Goal: Task Accomplishment & Management: Manage account settings

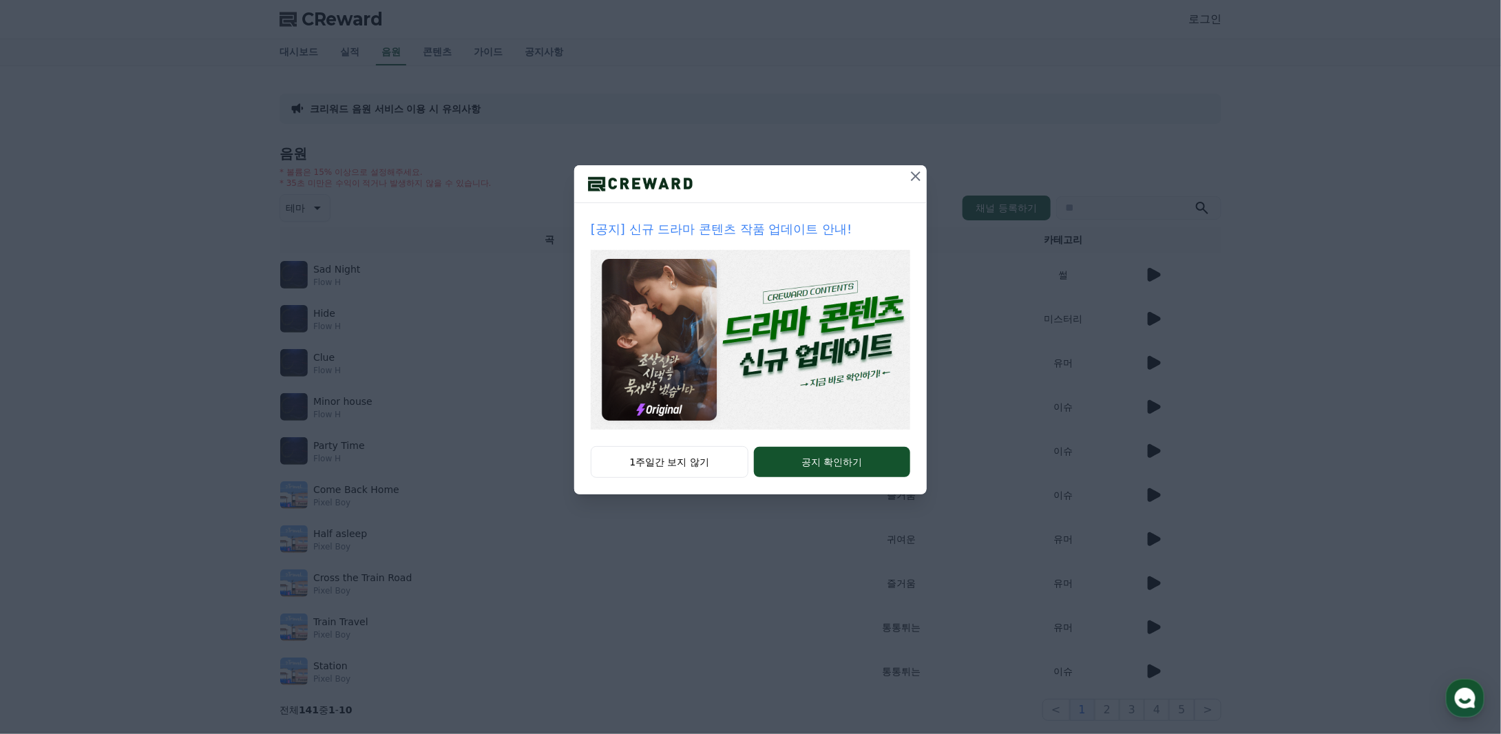
click at [917, 176] on icon at bounding box center [916, 176] width 10 height 10
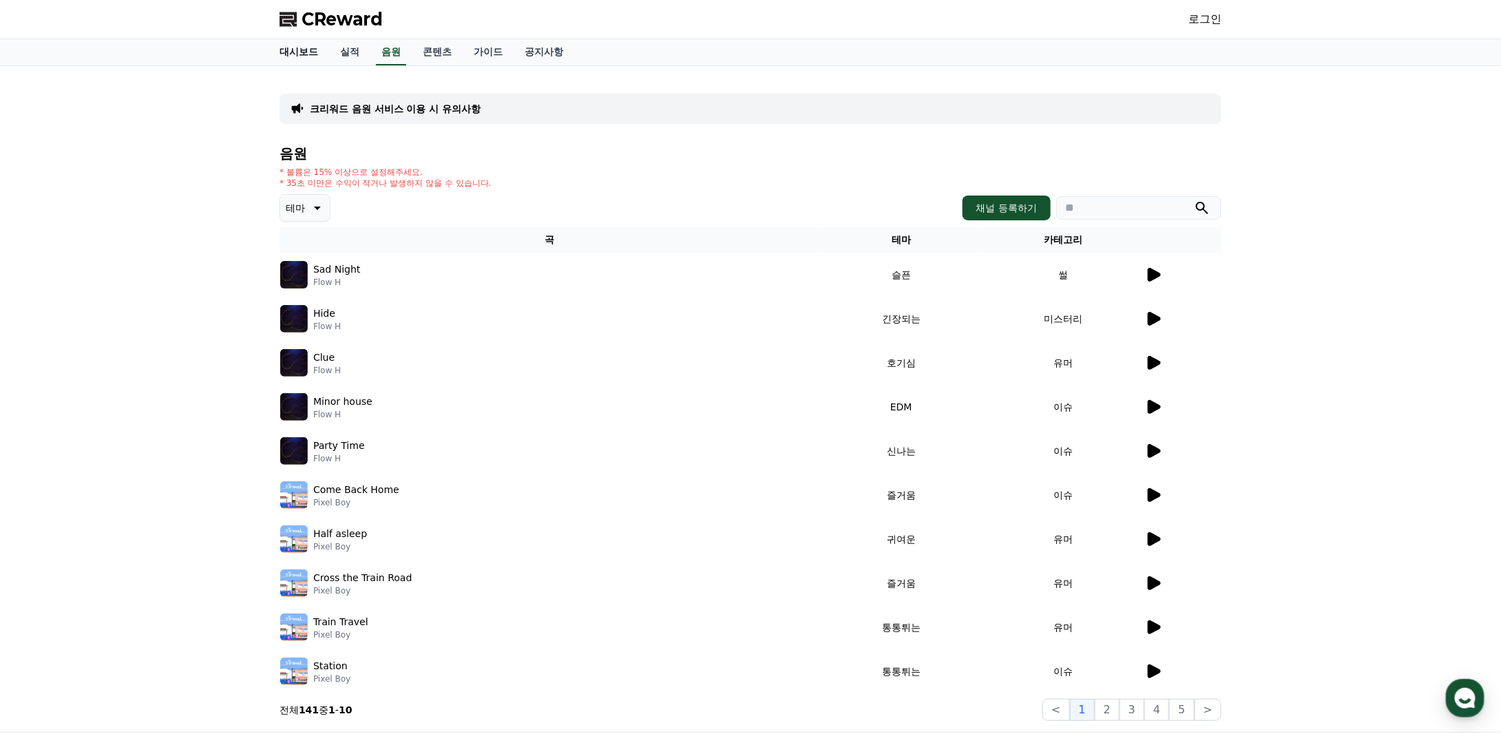
click at [302, 48] on link "대시보드" at bounding box center [299, 52] width 61 height 26
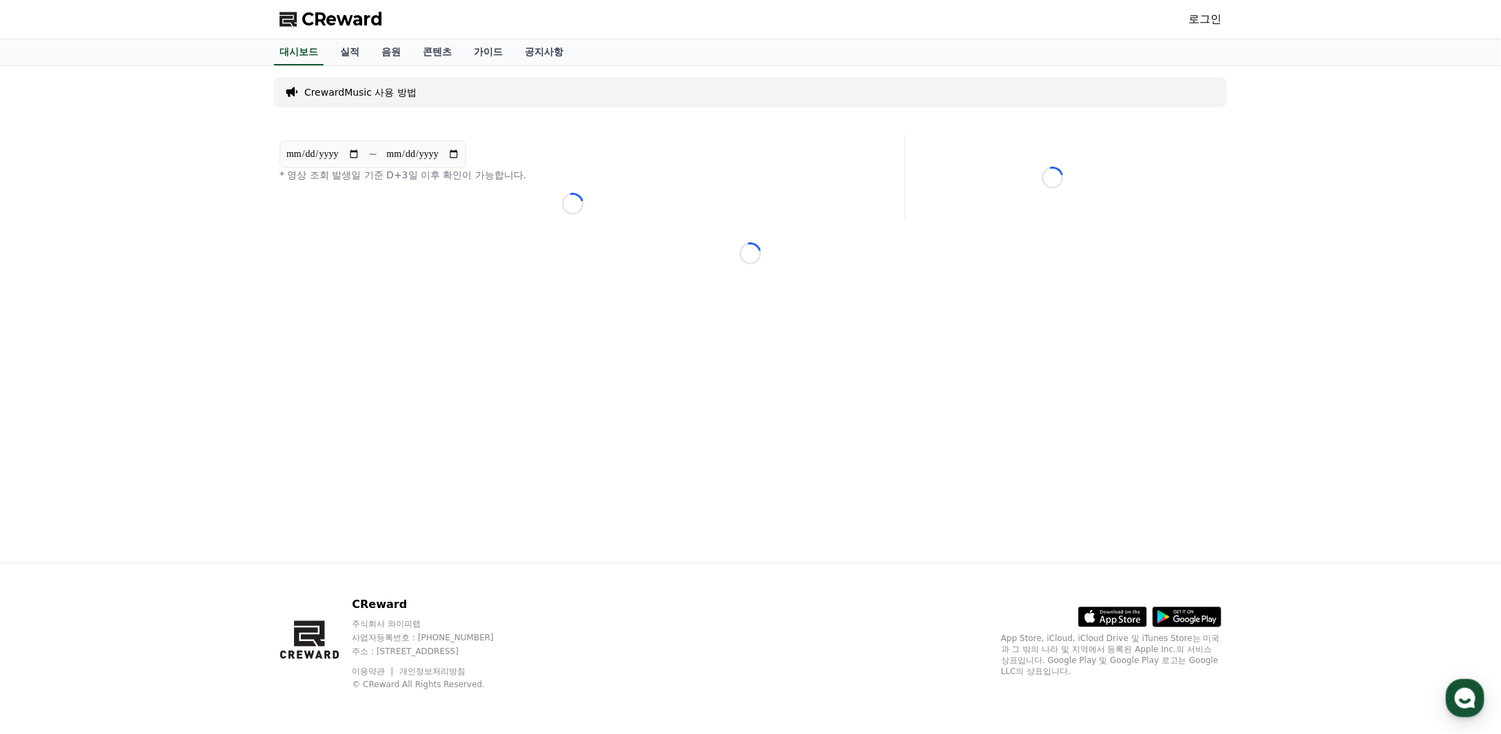
click at [1208, 13] on link "로그인" at bounding box center [1204, 19] width 33 height 17
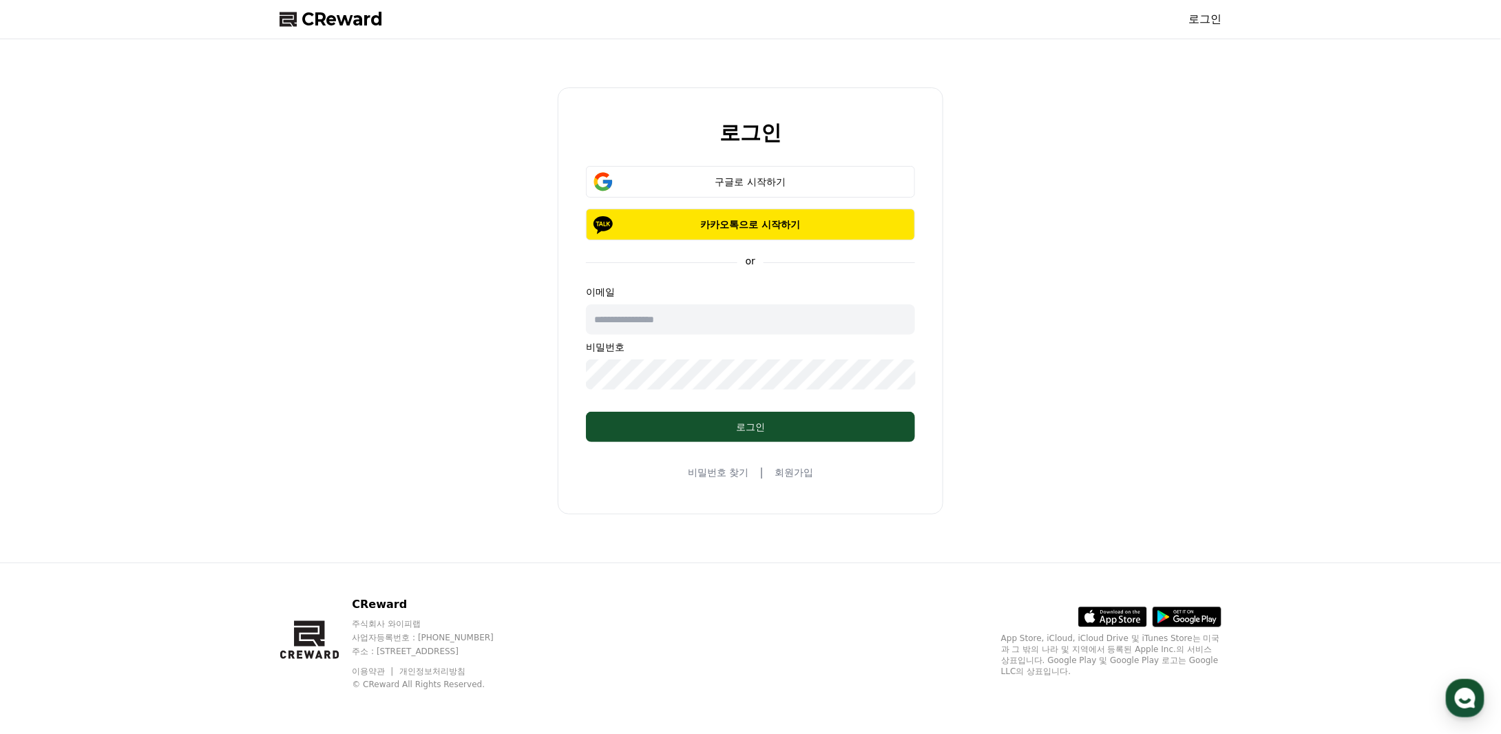
click at [376, 205] on div "로그인 구글로 시작하기 카카오톡으로 시작하기 or 이메일 비밀번호 로그인 비밀번호 찾기 | 회원가입" at bounding box center [750, 301] width 953 height 512
click at [821, 179] on div "구글로 시작하기" at bounding box center [750, 182] width 289 height 14
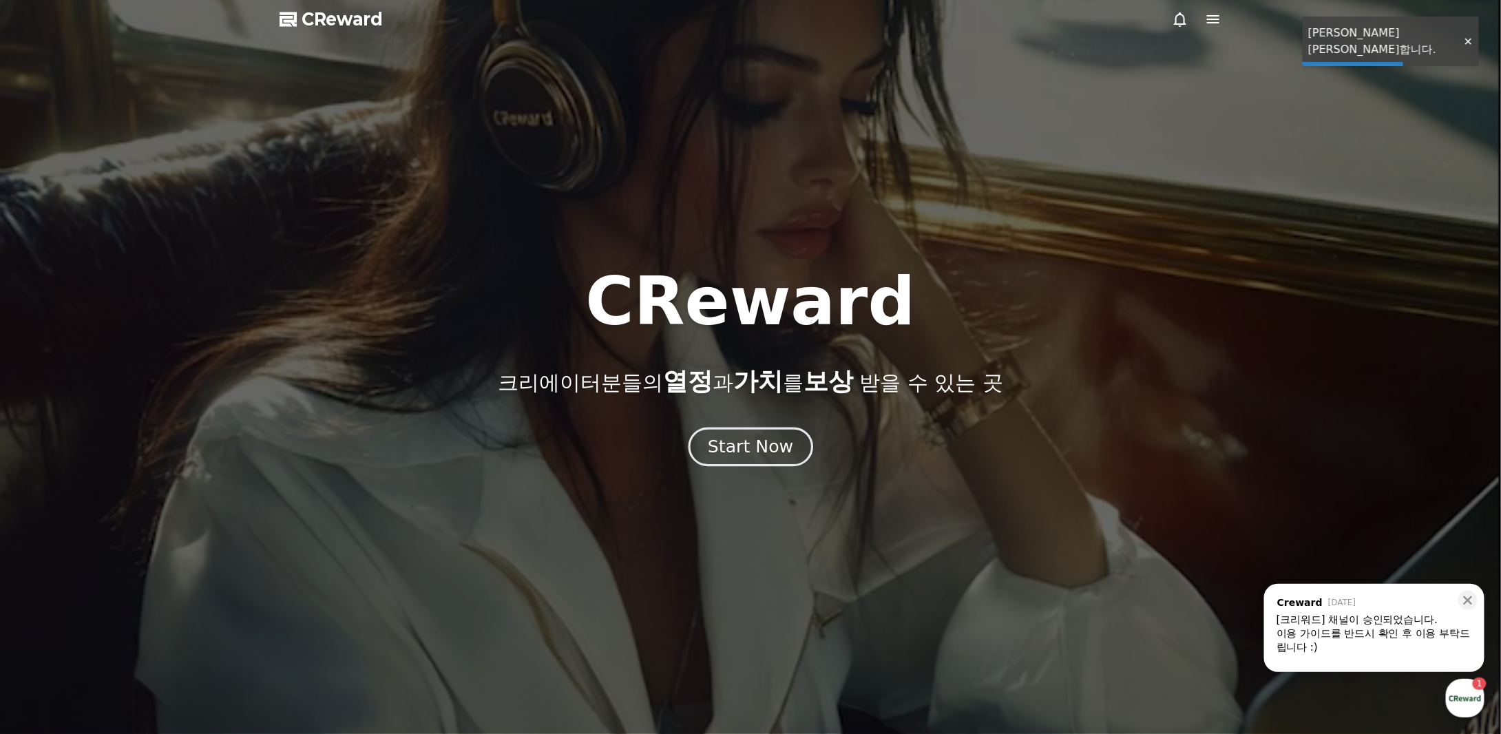
click at [764, 448] on div "Start Now" at bounding box center [750, 446] width 85 height 23
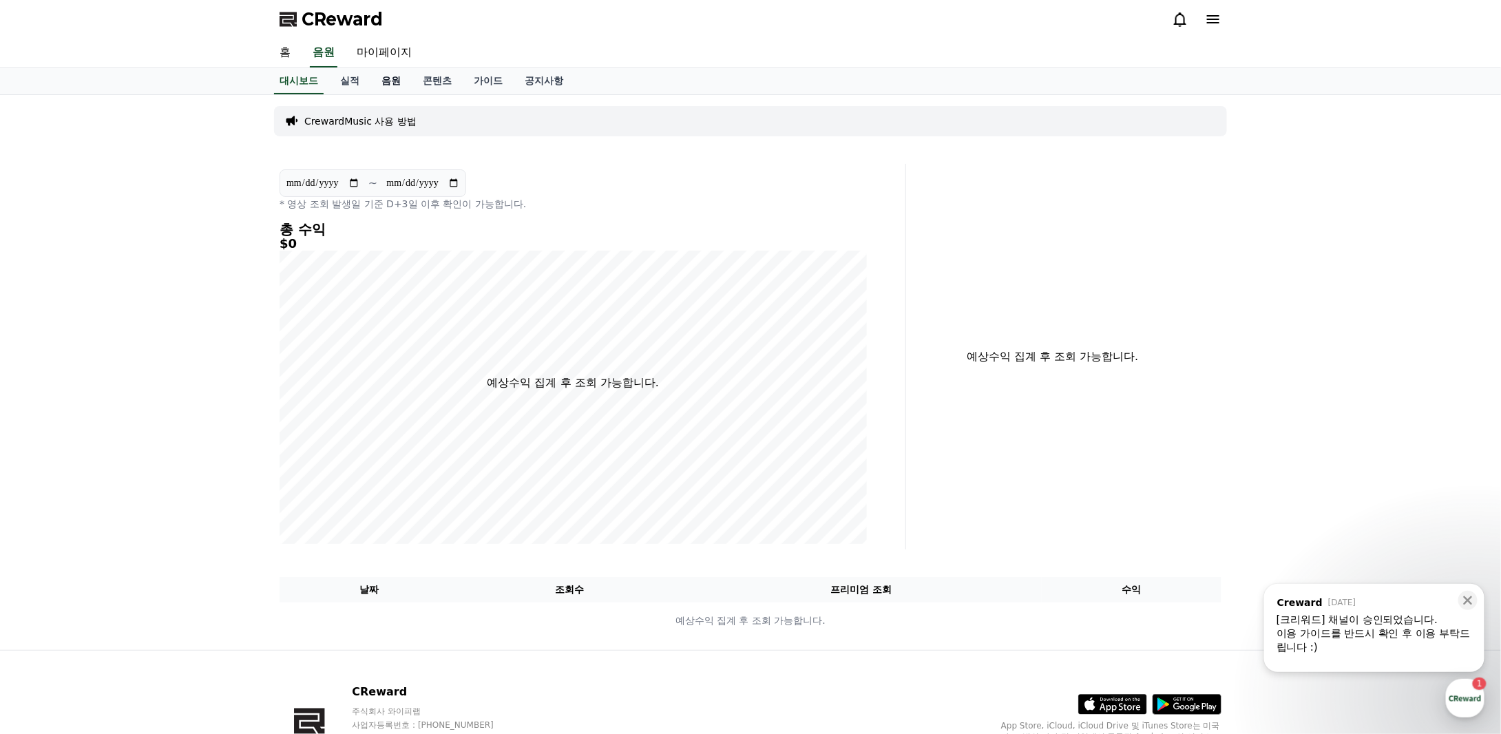
click at [386, 83] on link "음원" at bounding box center [390, 81] width 41 height 26
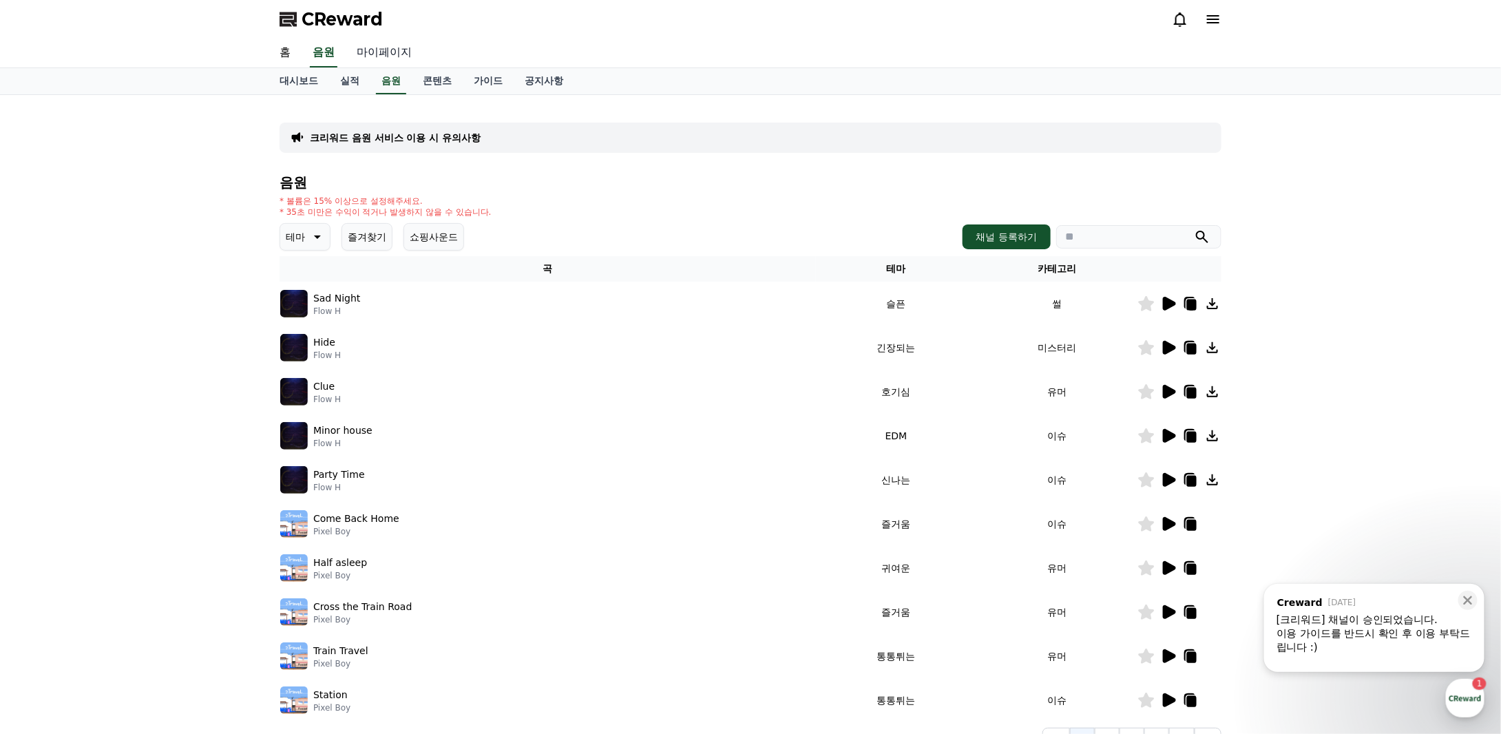
click at [395, 50] on link "마이페이지" at bounding box center [384, 53] width 77 height 29
select select "**********"
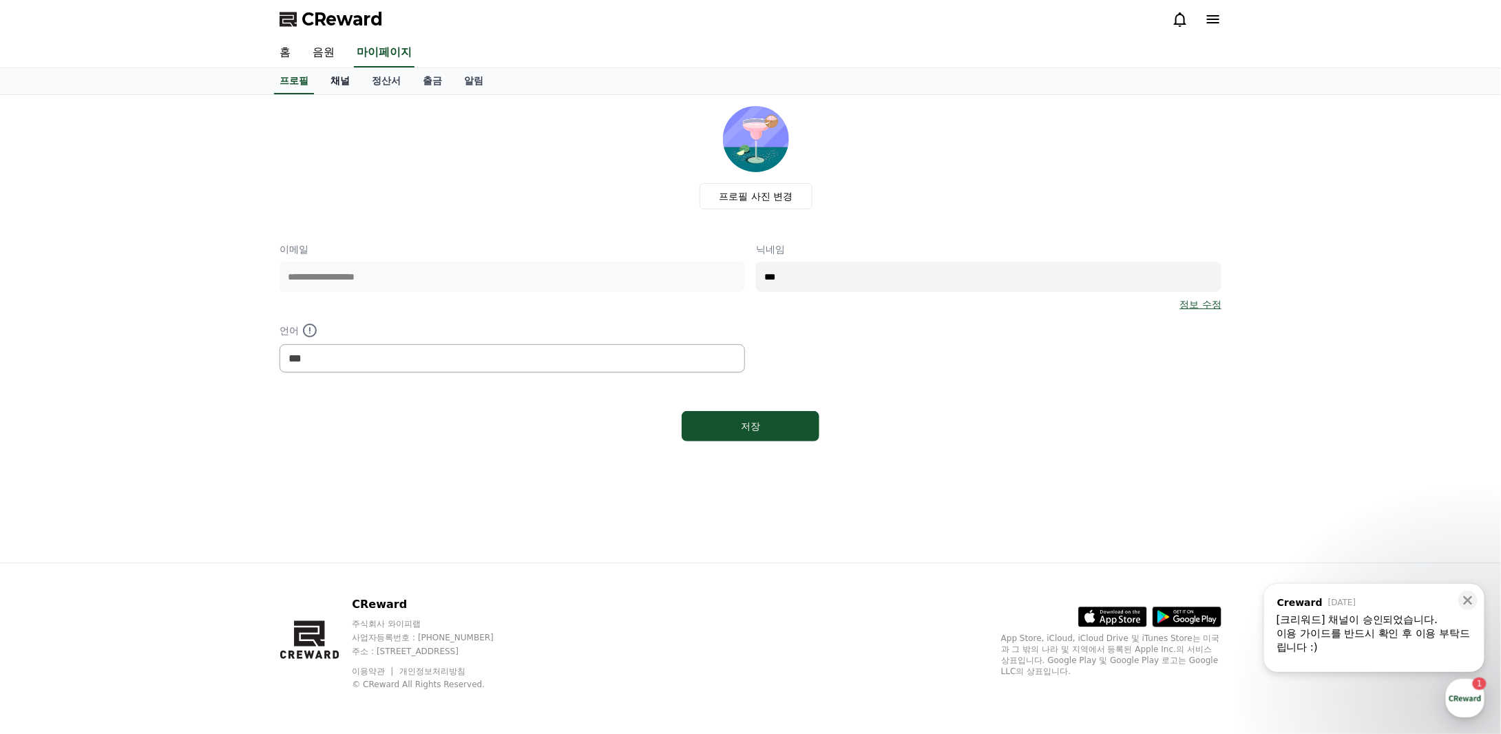
click at [342, 82] on link "채널" at bounding box center [339, 81] width 41 height 26
